Goal: Book appointment/travel/reservation

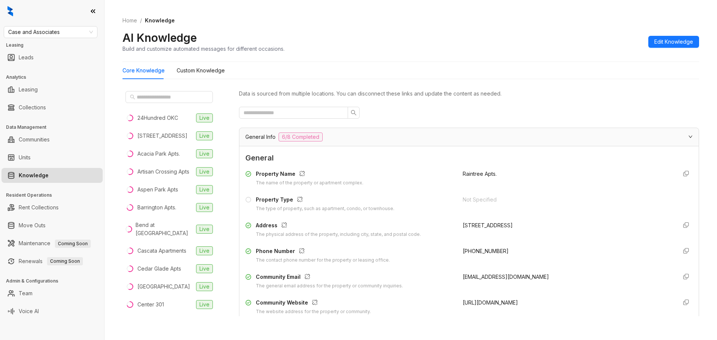
scroll to position [822, 0]
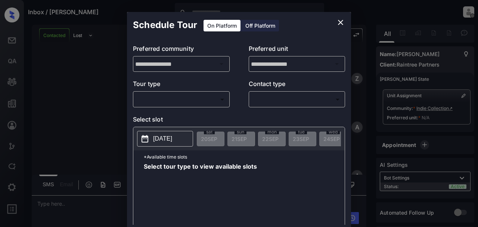
scroll to position [938, 0]
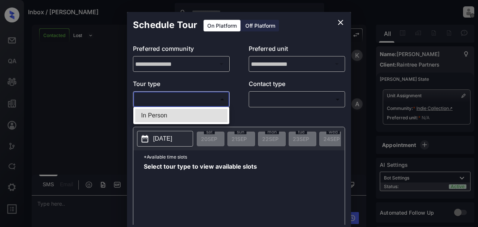
click at [199, 100] on body "Inbox / Alejandra Zarate Patrick Soliven Offline Set yourself online Set yourse…" at bounding box center [239, 113] width 478 height 227
click at [200, 116] on li "In Person" at bounding box center [181, 115] width 92 height 13
type input "********"
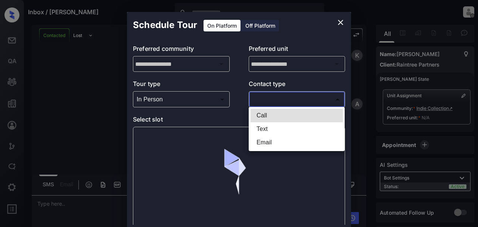
click at [281, 100] on body "Inbox / Alejandra Zarate Patrick Soliven Offline Set yourself online Set yourse…" at bounding box center [239, 113] width 478 height 227
click at [280, 129] on li "Text" at bounding box center [297, 128] width 92 height 13
type input "****"
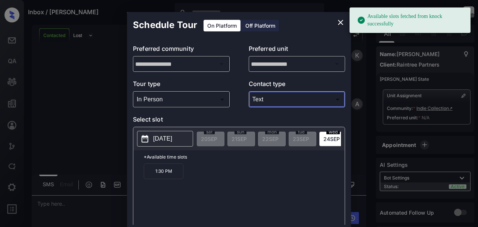
scroll to position [0, 123]
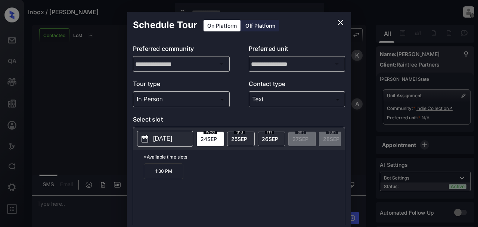
click at [244, 136] on span "25 SEP" at bounding box center [239, 139] width 16 height 6
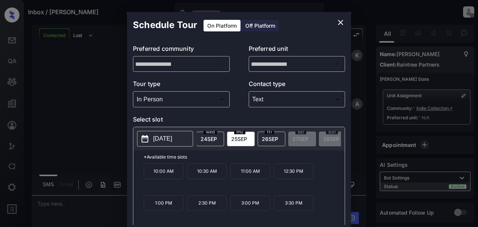
click at [259, 137] on div "fri 26 SEP" at bounding box center [272, 138] width 28 height 15
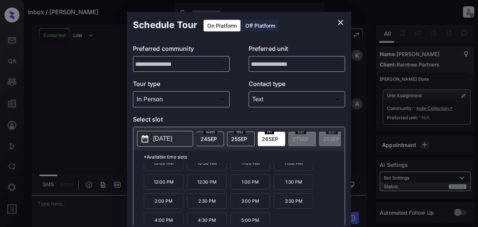
scroll to position [12, 0]
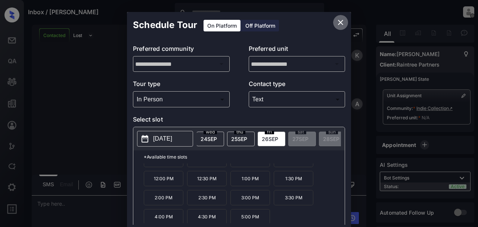
click at [342, 19] on icon "close" at bounding box center [340, 22] width 9 height 9
